Goal: Task Accomplishment & Management: Manage account settings

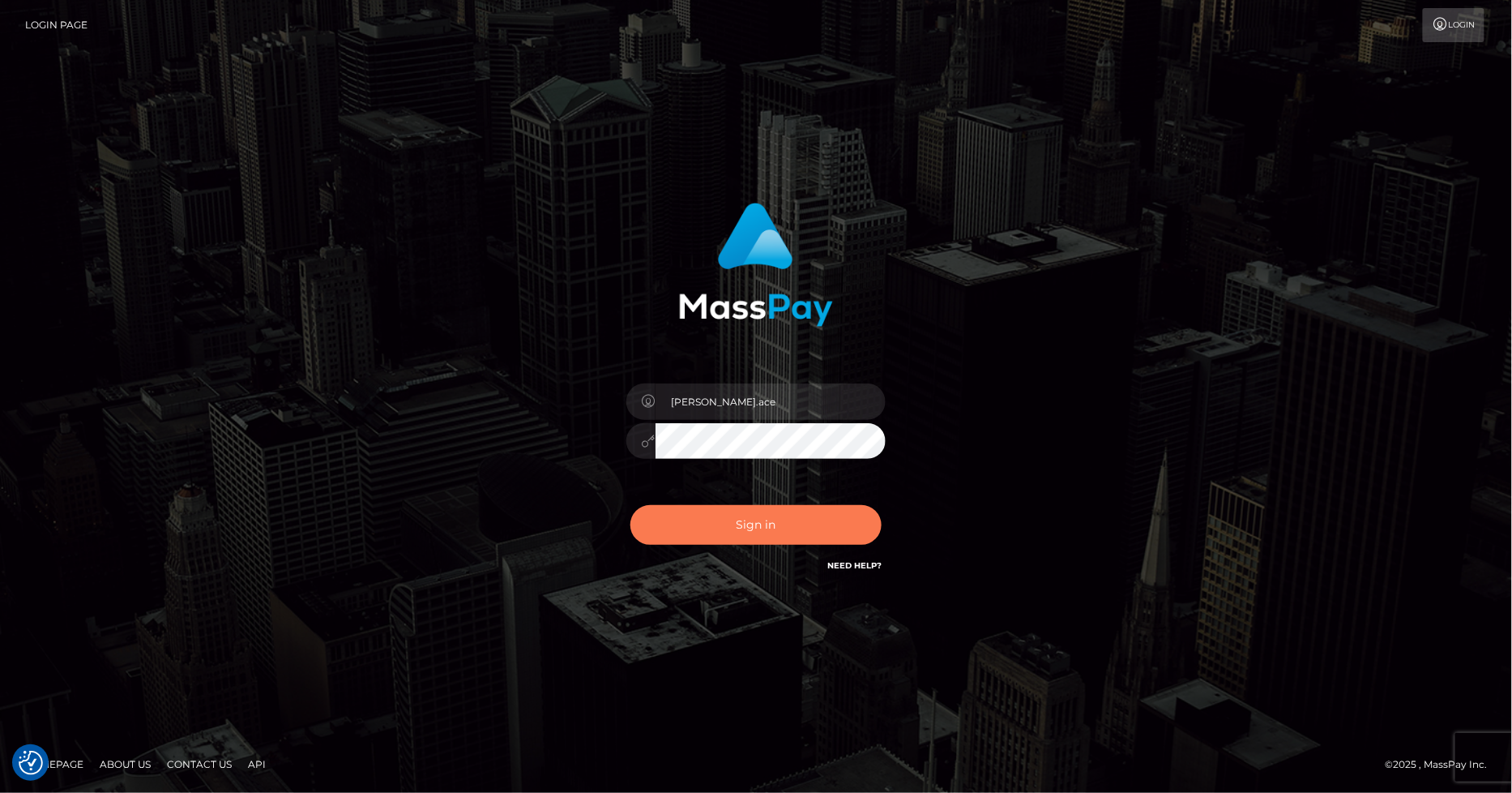
click at [759, 523] on button "Sign in" at bounding box center [756, 524] width 251 height 40
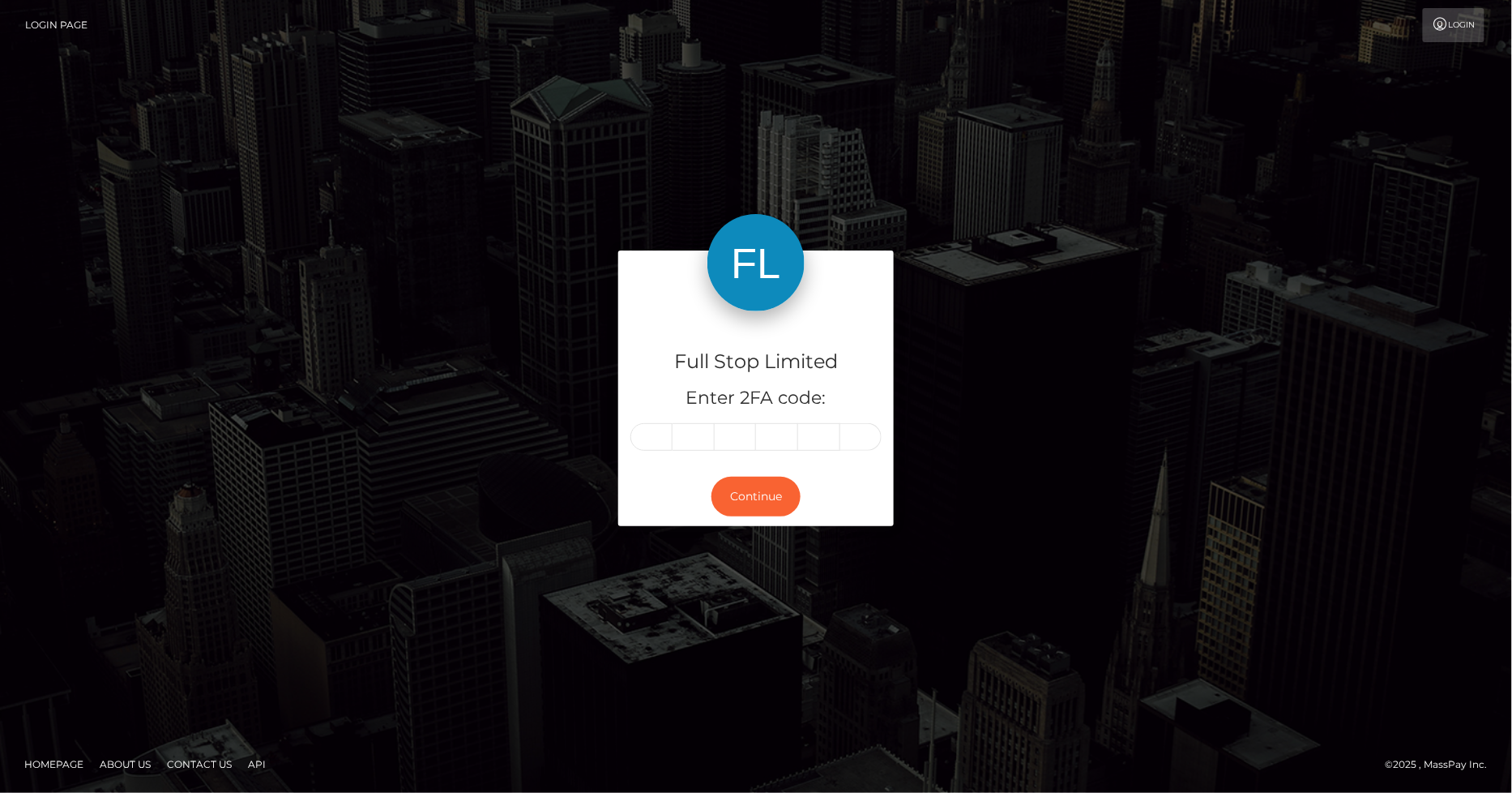
click at [661, 440] on input "text" at bounding box center [651, 437] width 42 height 28
type input "6"
type input "8"
type input "0"
type input "9"
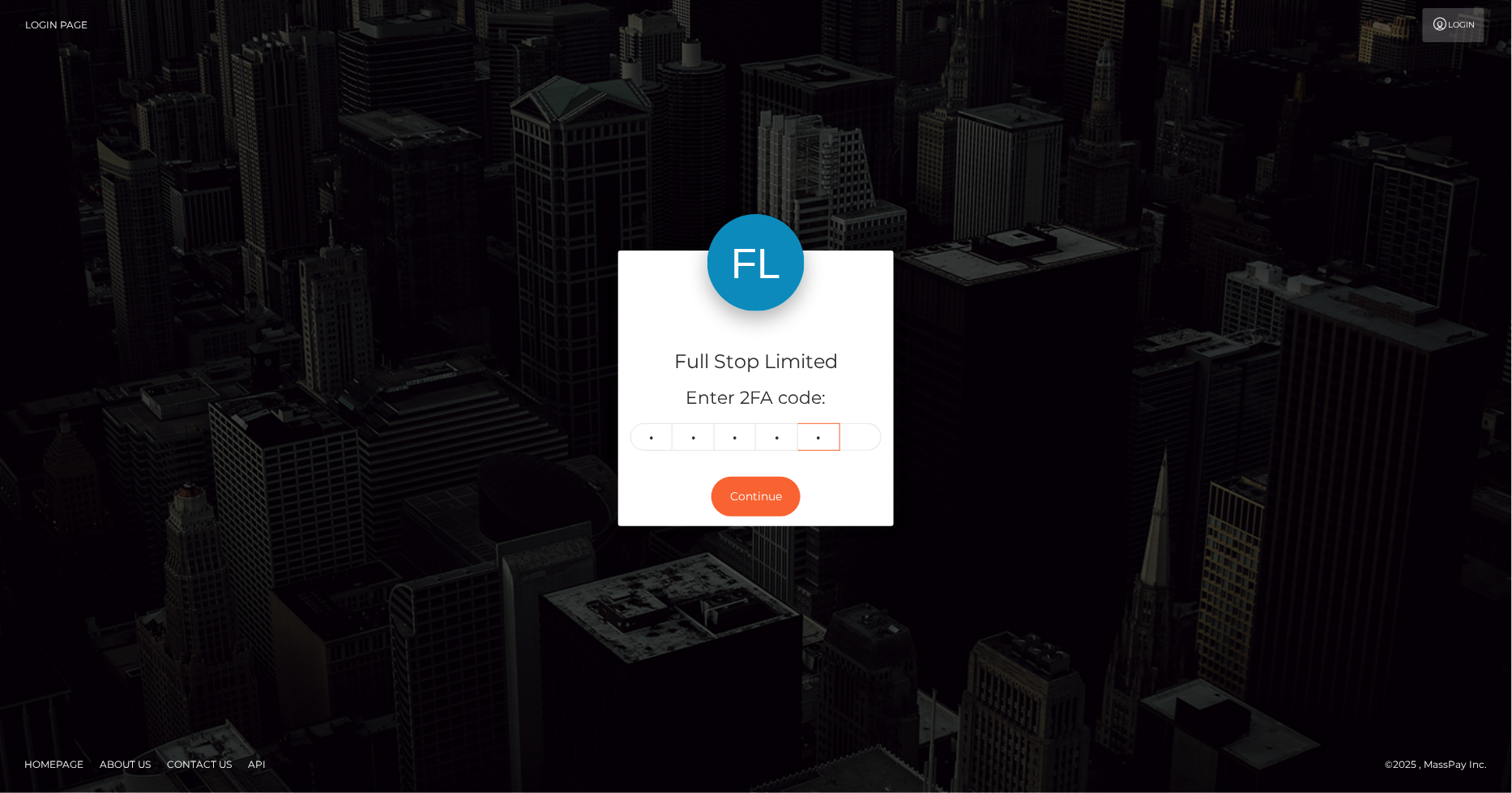
type input "5"
type input "3"
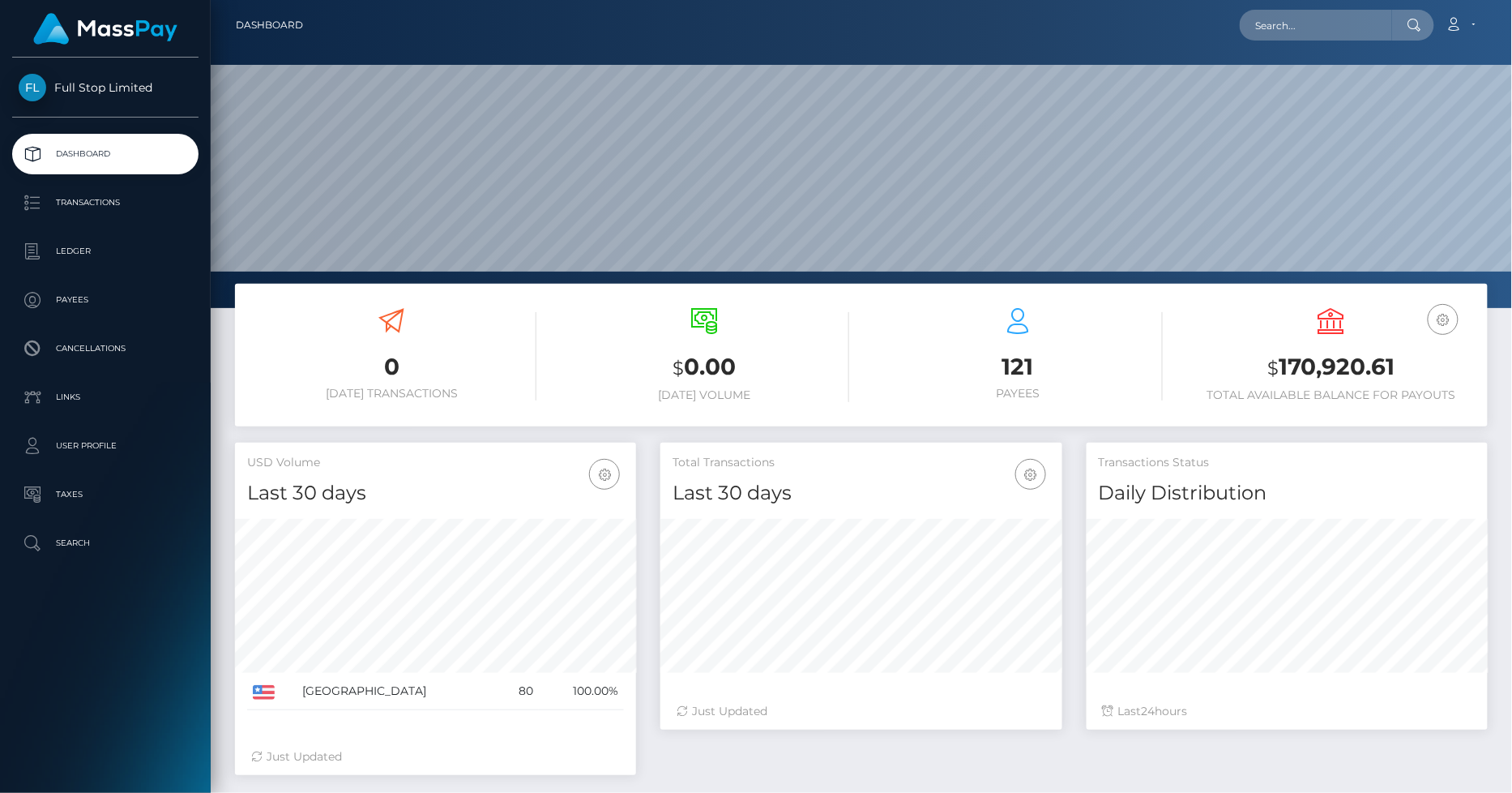
scroll to position [287, 401]
drag, startPoint x: 1395, startPoint y: 359, endPoint x: 1282, endPoint y: 363, distance: 113.1
click at [1282, 363] on h3 "$ 170,920.61" at bounding box center [1332, 367] width 289 height 33
copy h3 "170,920.61"
